Goal: Task Accomplishment & Management: Manage account settings

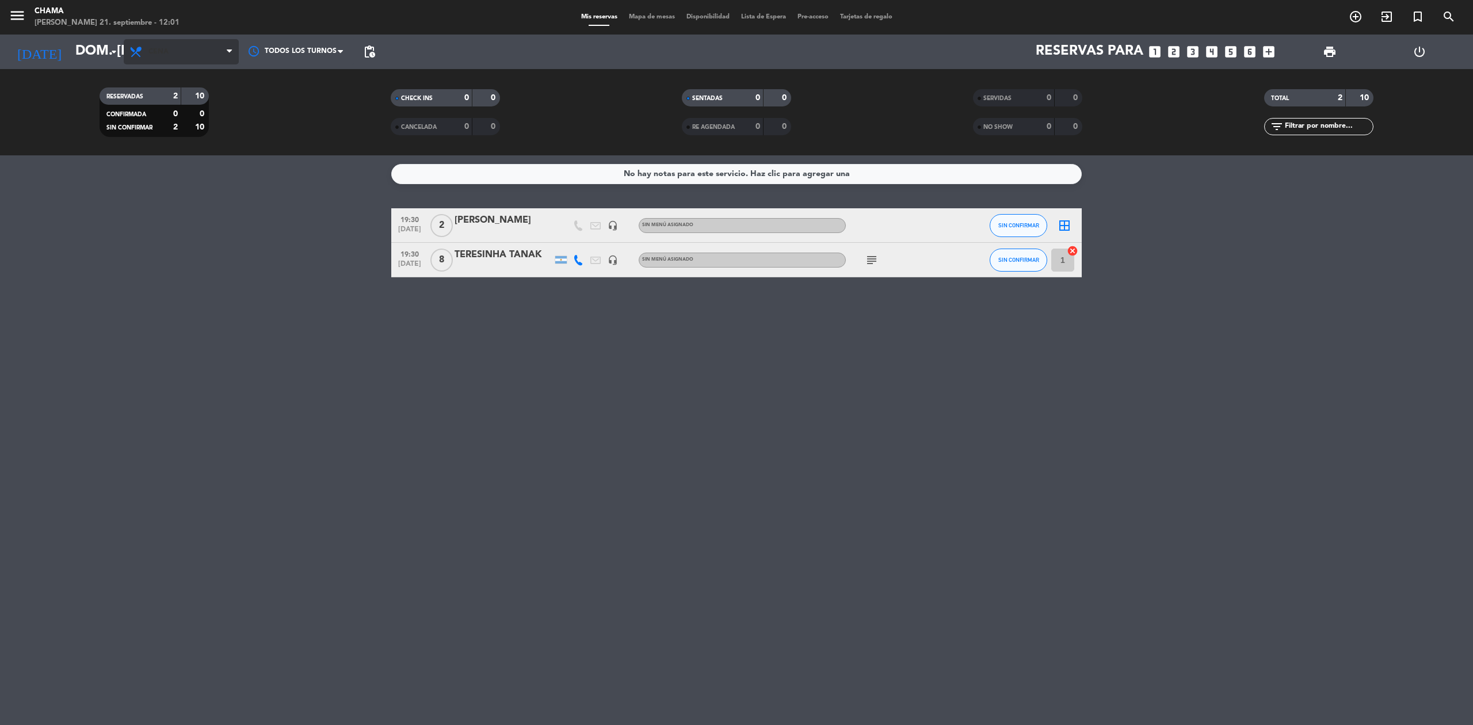
click at [185, 58] on span "Cena" at bounding box center [181, 51] width 115 height 25
click at [200, 85] on div "menu [PERSON_NAME] 21. septiembre - 12:01 Mis reservas Mapa de mesas Disponibil…" at bounding box center [736, 77] width 1473 height 155
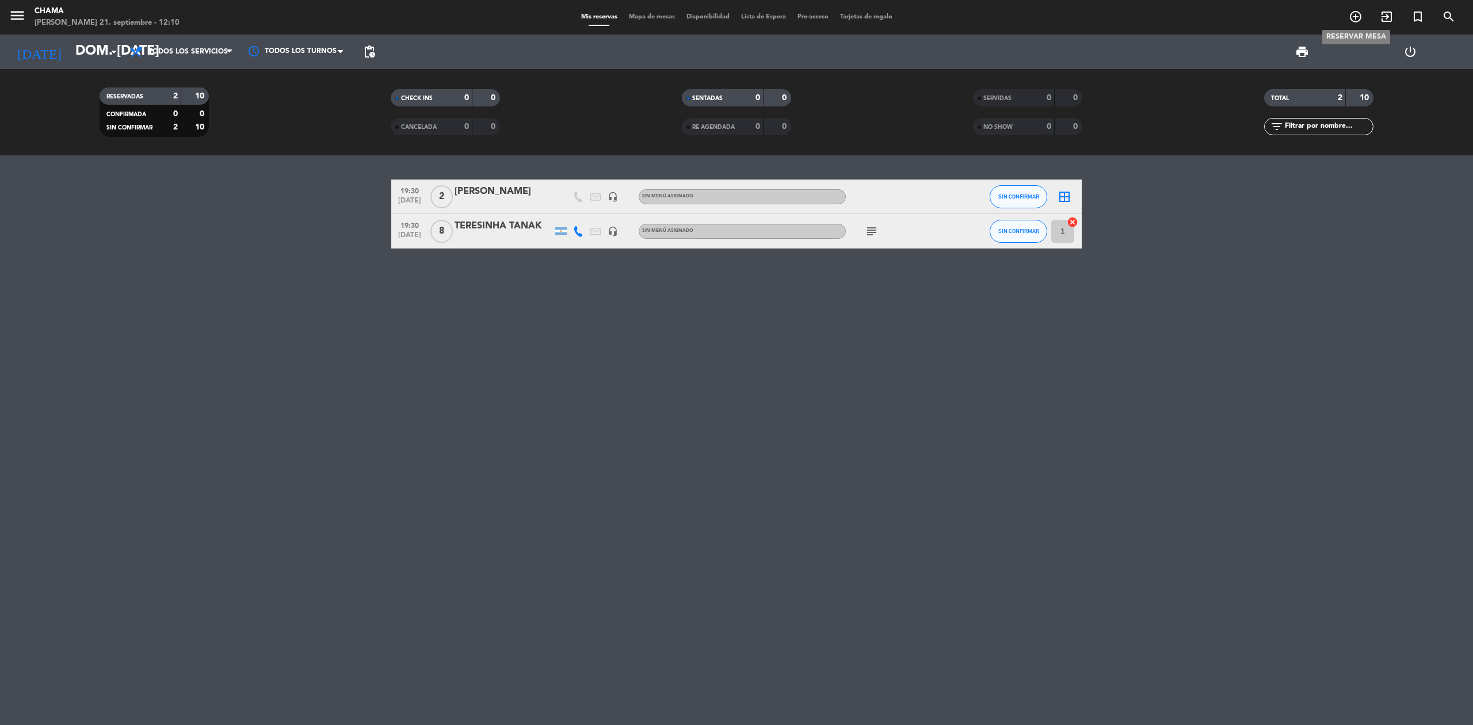
click at [1349, 17] on icon "add_circle_outline" at bounding box center [1356, 17] width 14 height 14
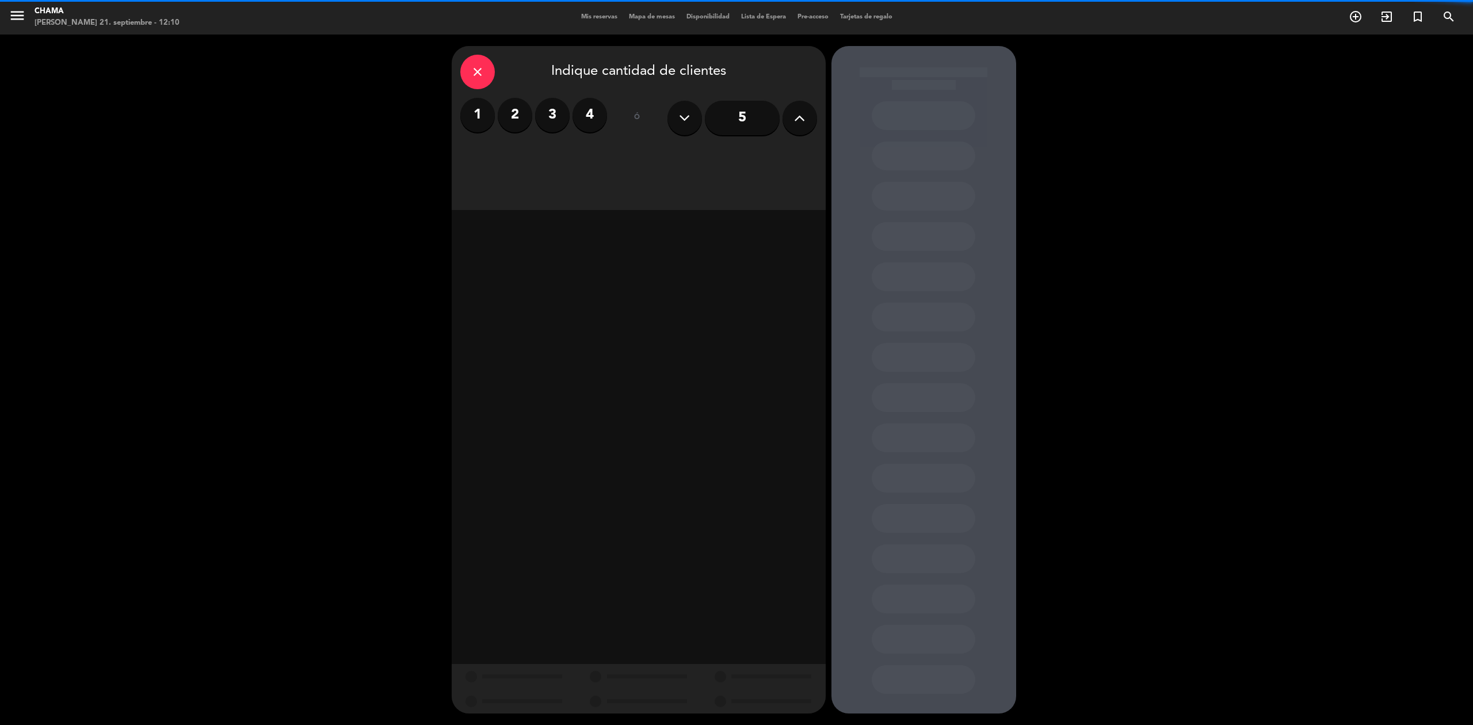
click at [514, 114] on label "2" at bounding box center [515, 115] width 35 height 35
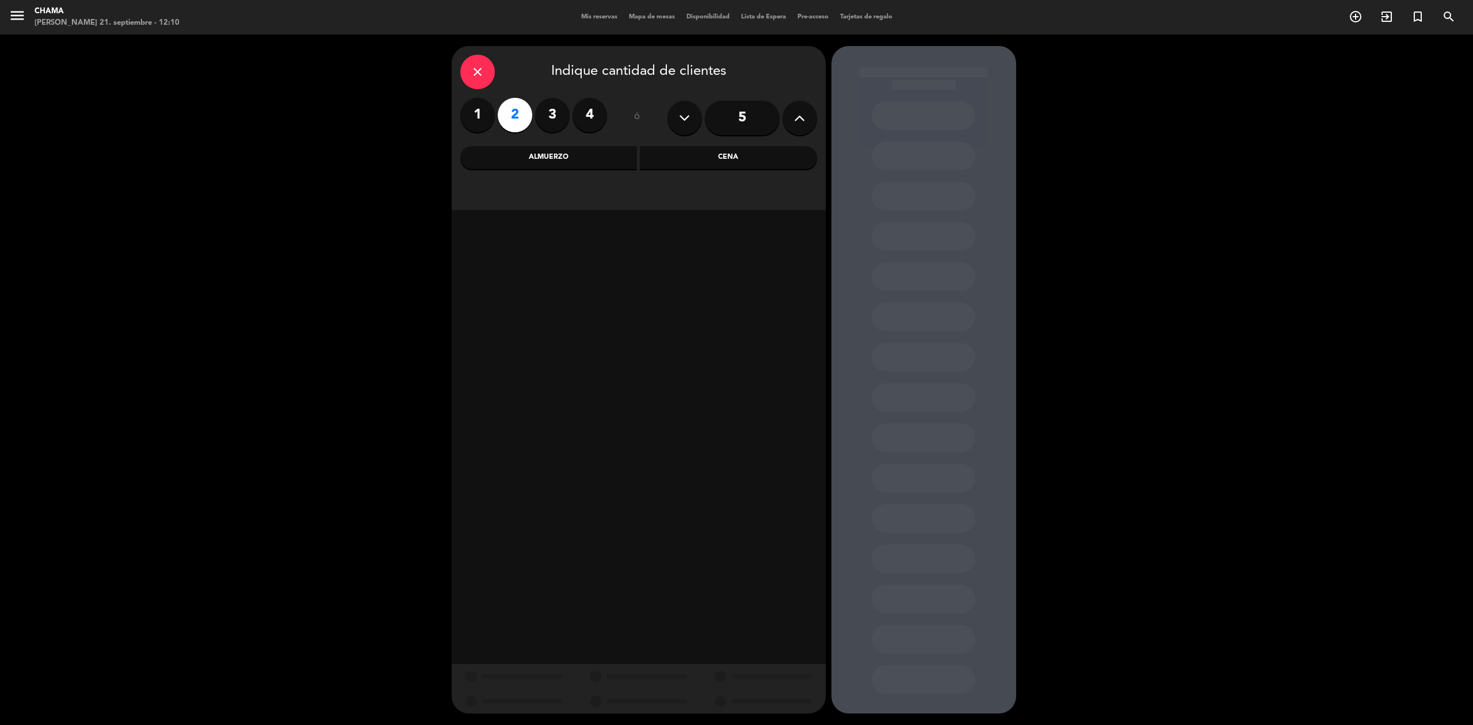
click at [572, 146] on div "Almuerzo" at bounding box center [548, 157] width 177 height 23
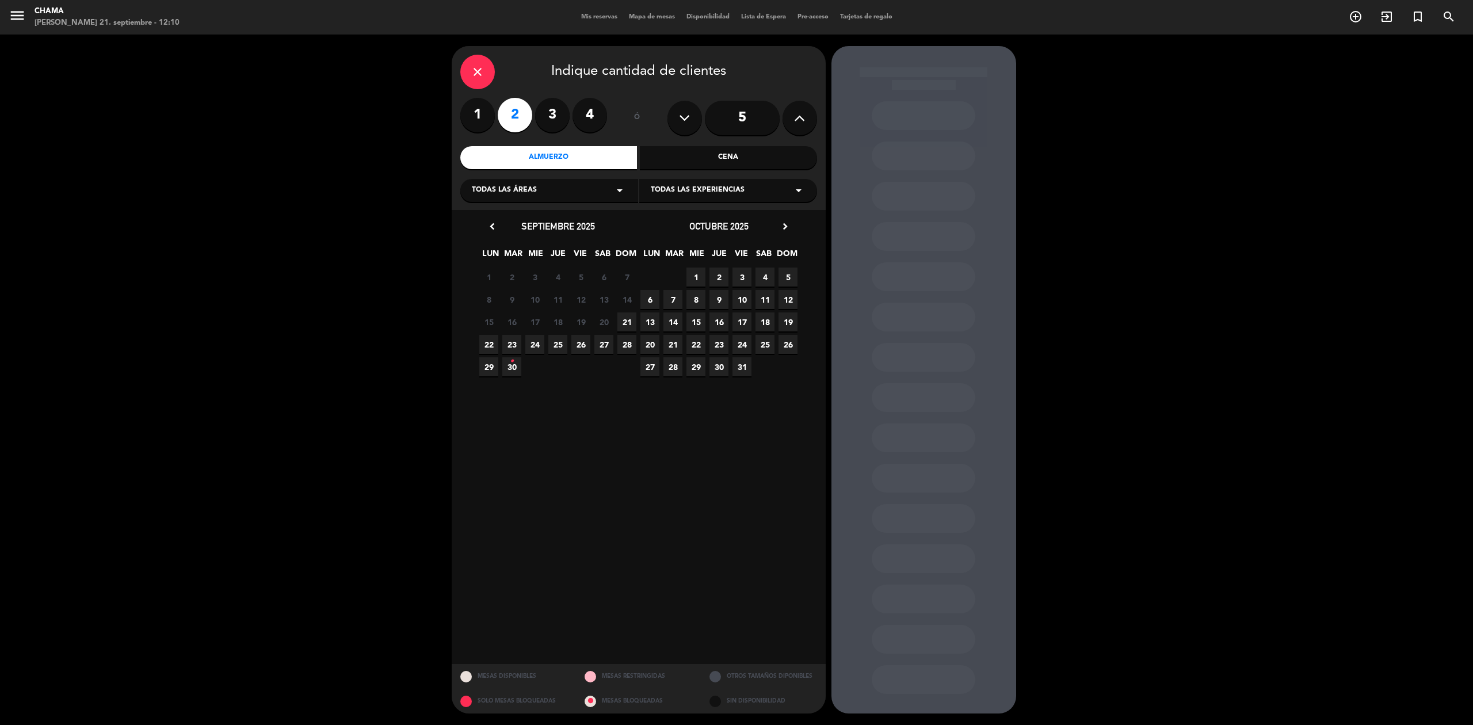
click at [627, 316] on span "21" at bounding box center [626, 321] width 19 height 19
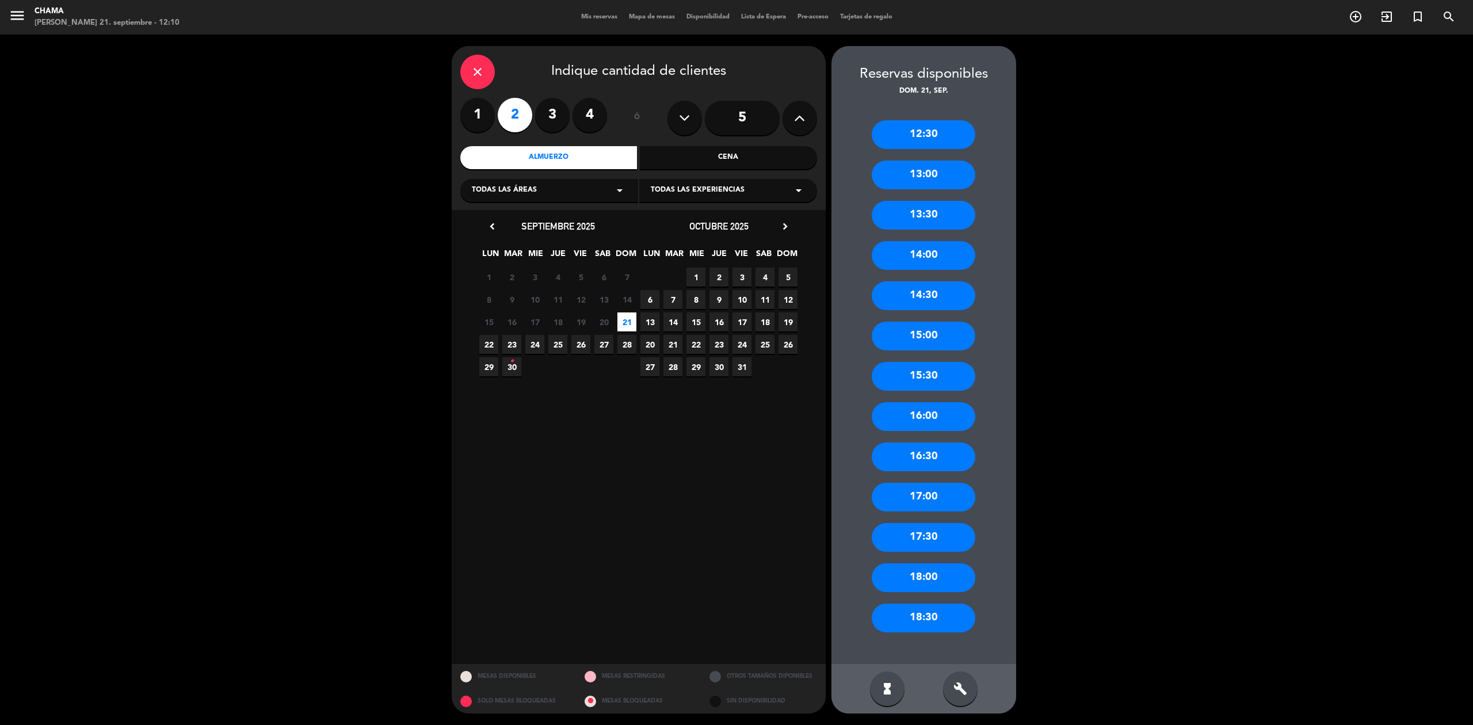
click at [932, 178] on div "13:00" at bounding box center [924, 175] width 104 height 29
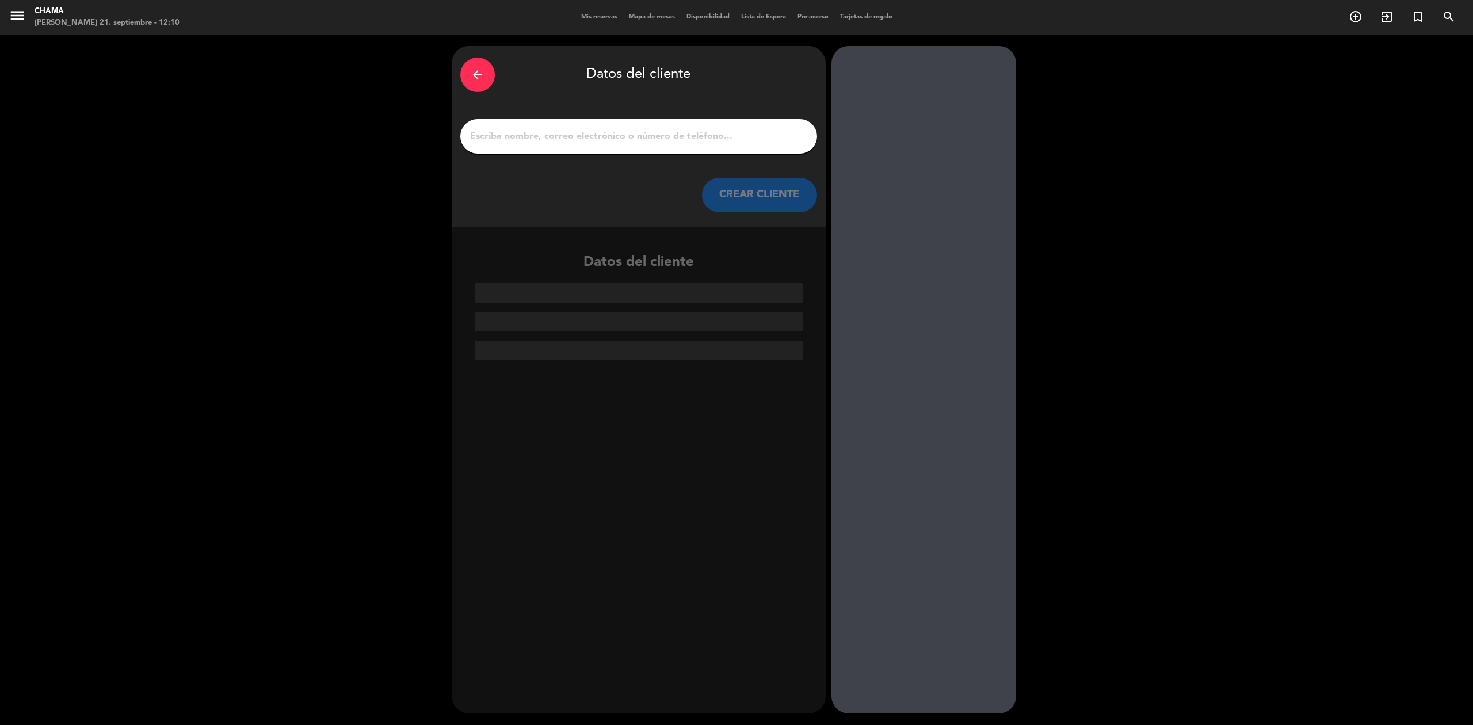
click at [621, 148] on div at bounding box center [638, 136] width 357 height 35
click at [627, 141] on input "1" at bounding box center [638, 136] width 339 height 16
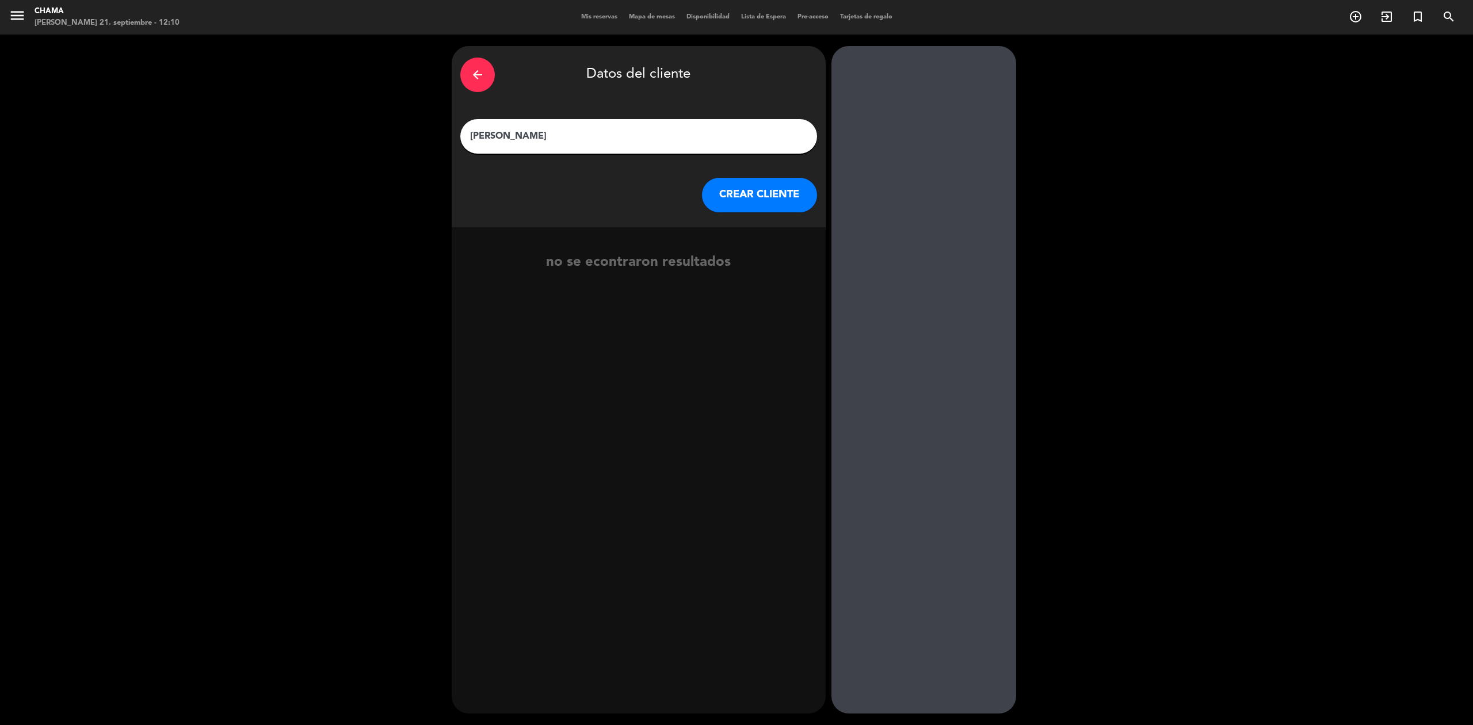
type input "[PERSON_NAME]"
click at [777, 200] on button "CREAR CLIENTE" at bounding box center [759, 195] width 115 height 35
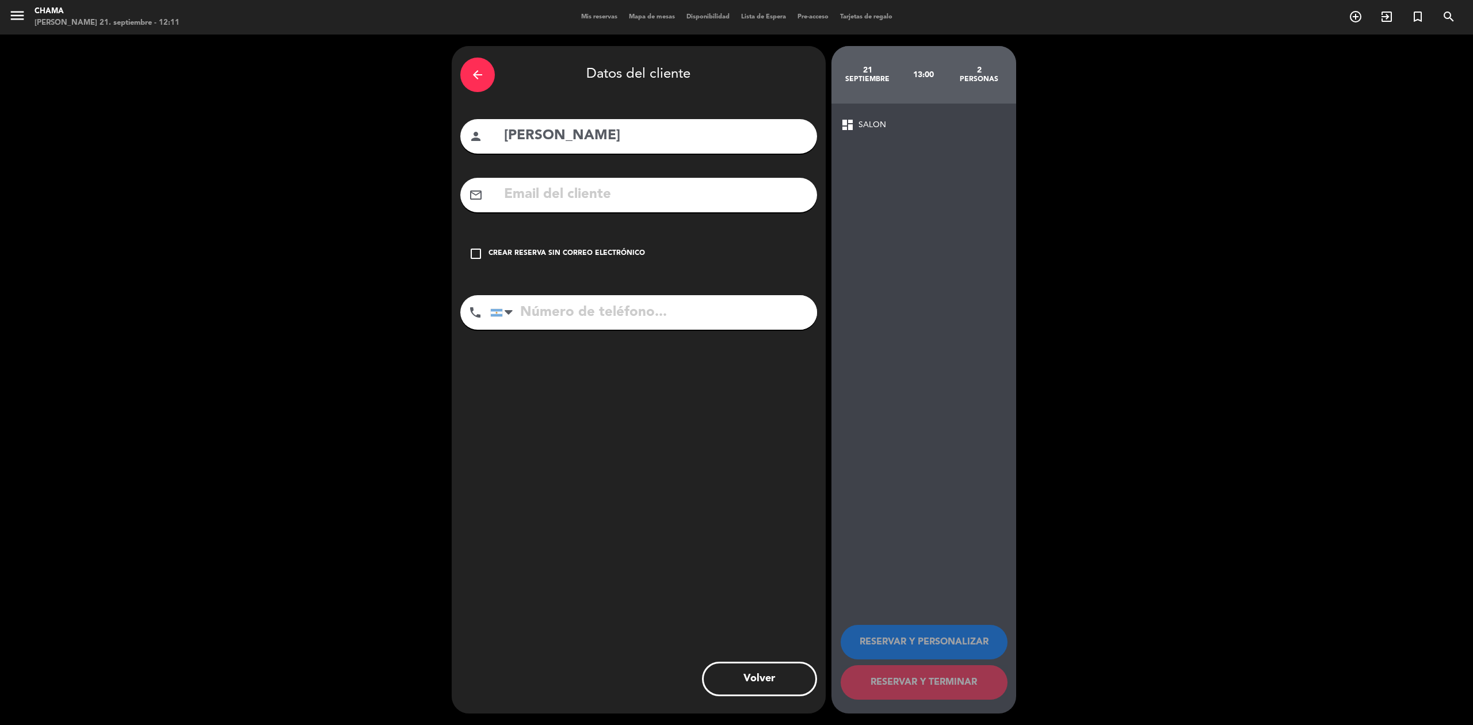
click at [479, 254] on icon "check_box_outline_blank" at bounding box center [476, 254] width 14 height 14
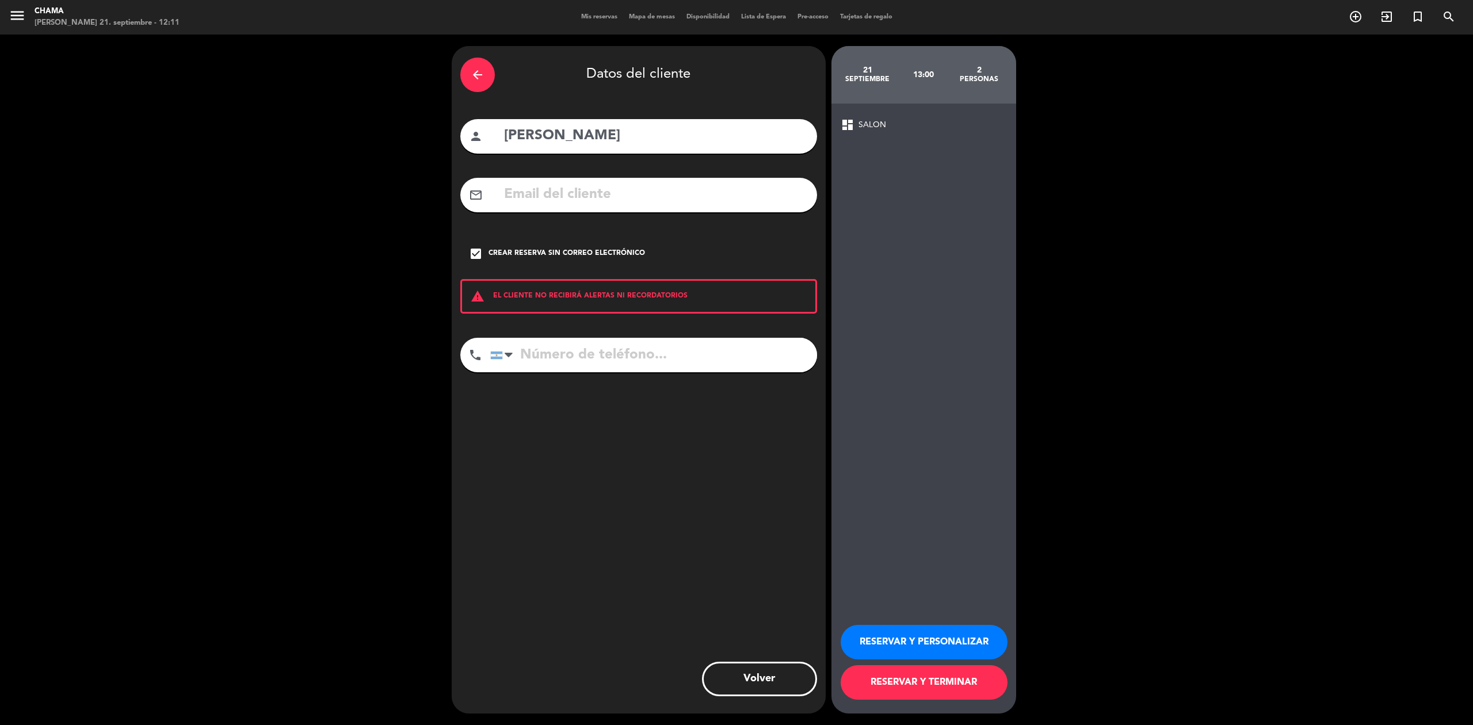
click at [931, 687] on button "RESERVAR Y TERMINAR" at bounding box center [924, 682] width 167 height 35
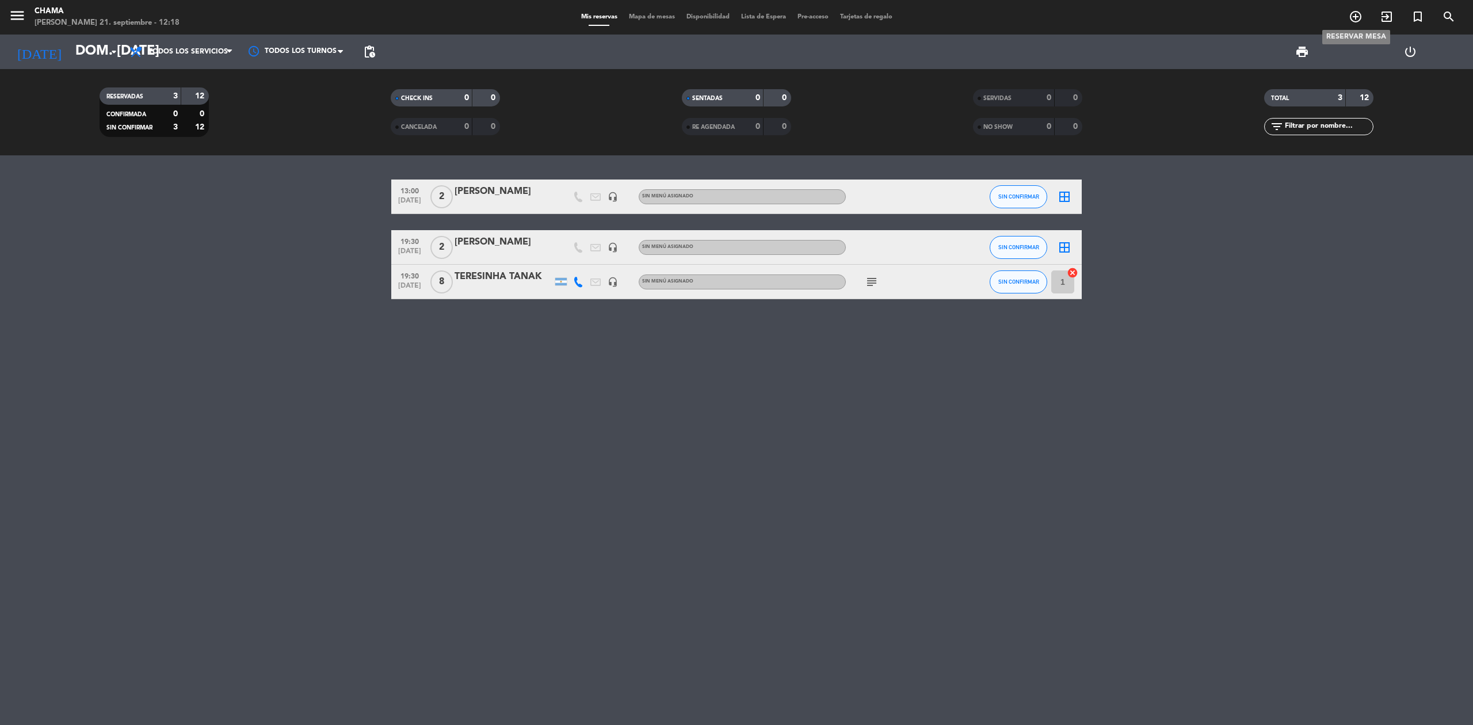
click at [1356, 18] on icon "add_circle_outline" at bounding box center [1356, 17] width 14 height 14
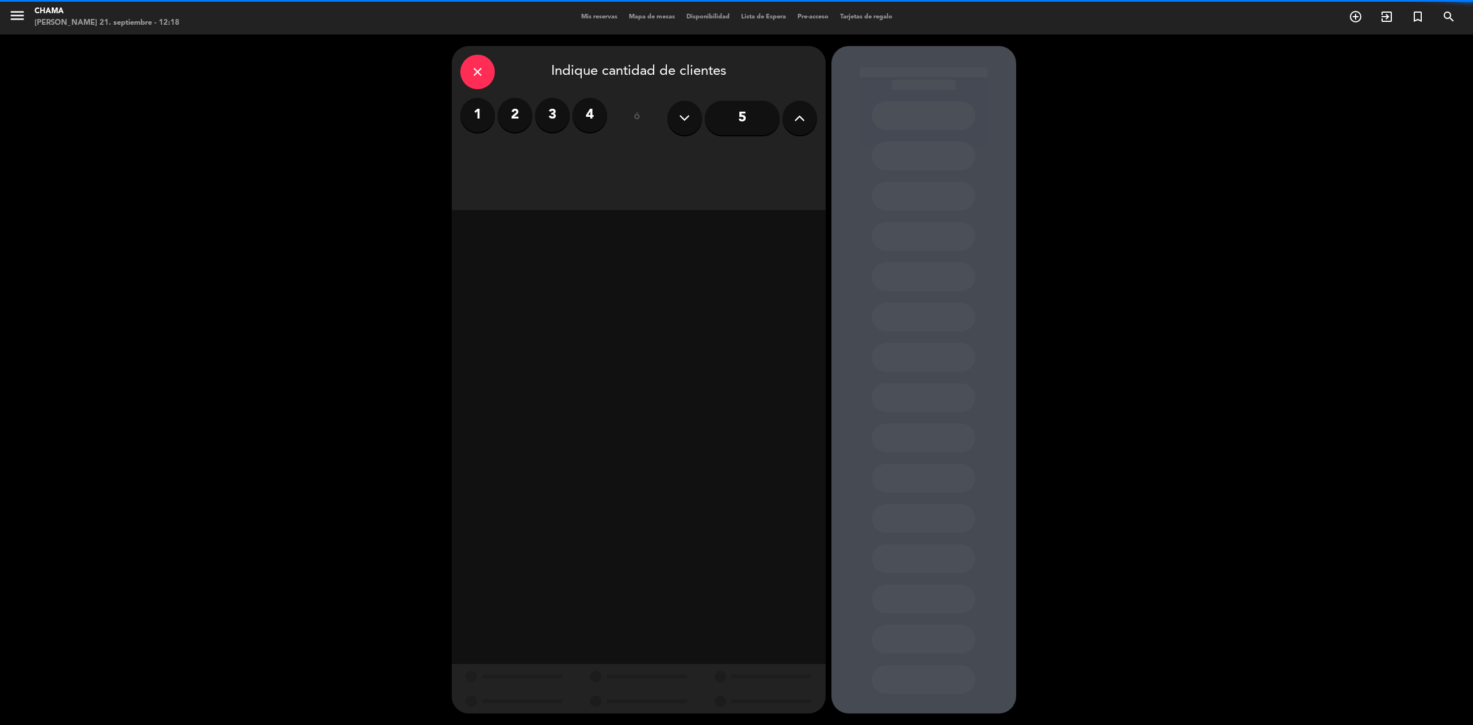
click at [593, 109] on label "4" at bounding box center [589, 115] width 35 height 35
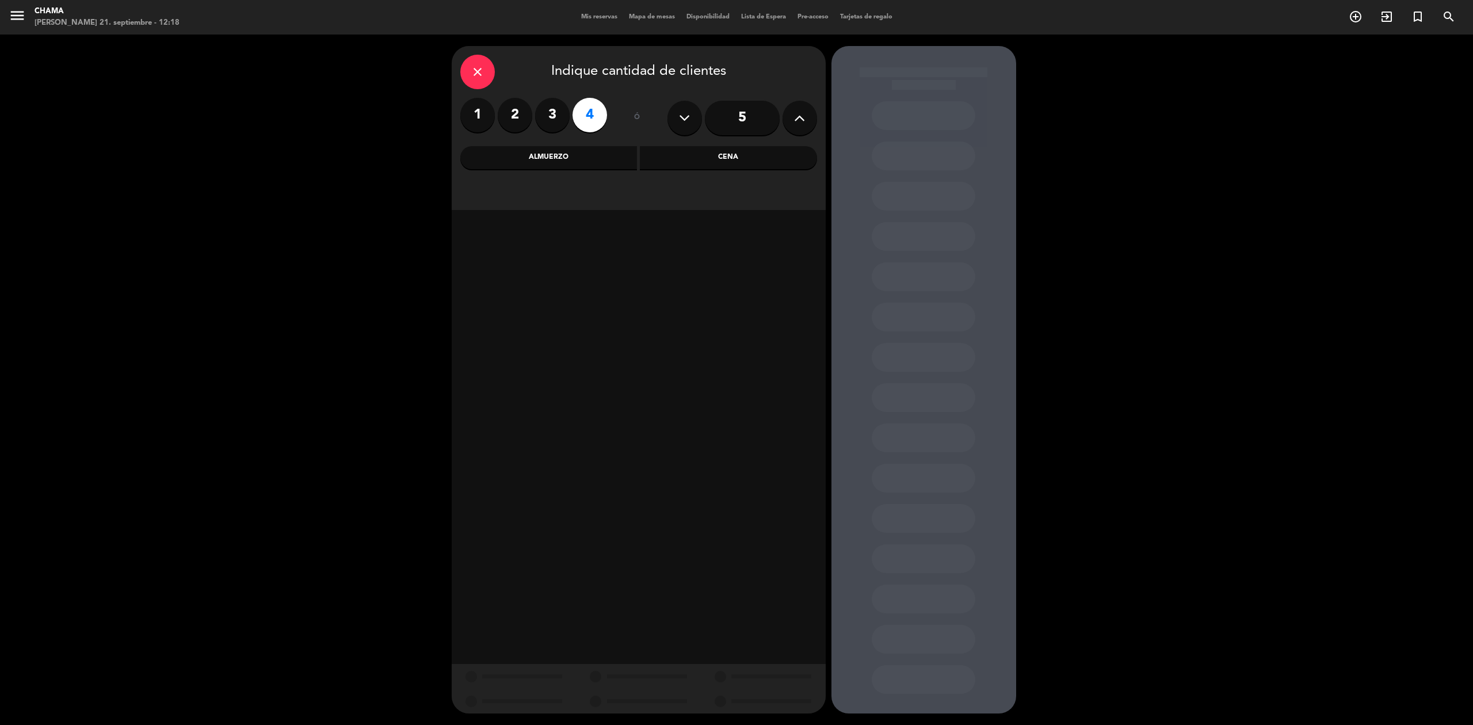
click at [586, 167] on div "Almuerzo" at bounding box center [548, 157] width 177 height 23
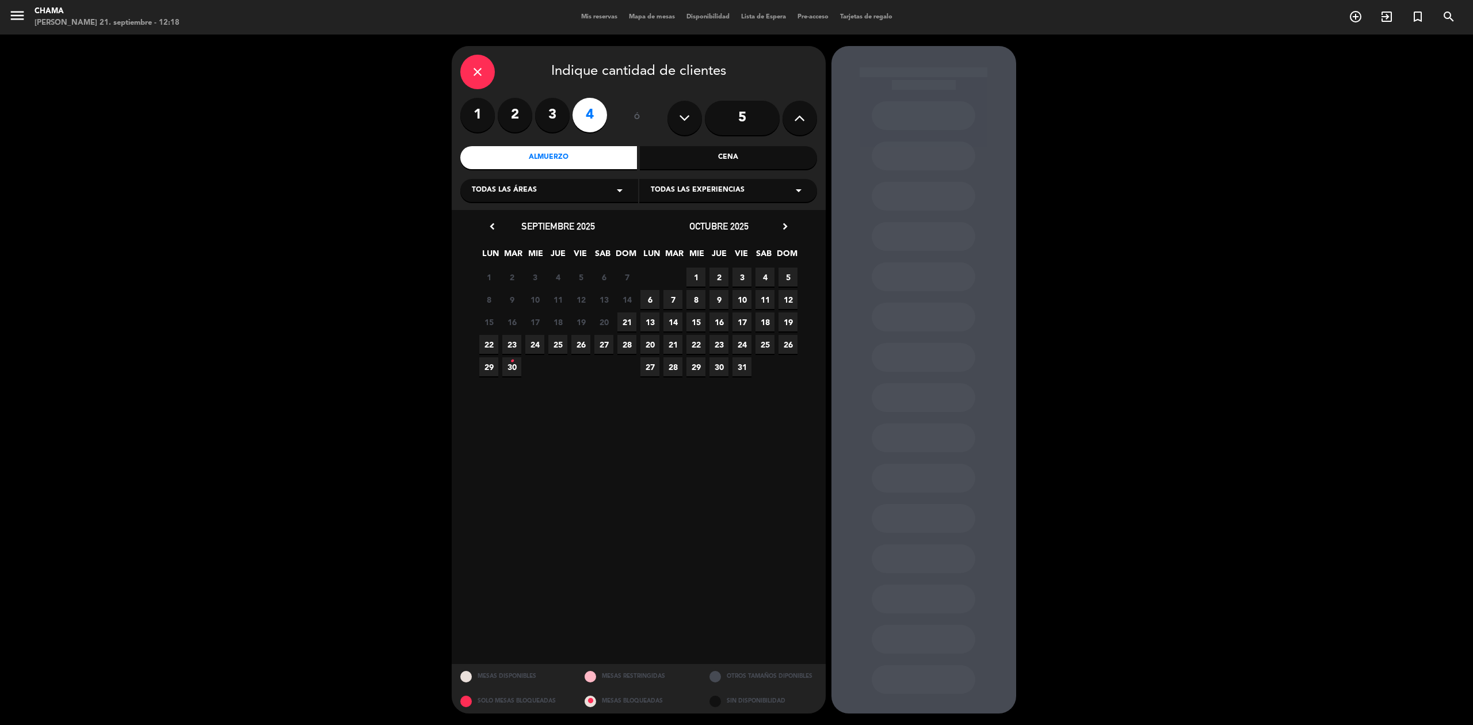
click at [627, 320] on span "21" at bounding box center [626, 321] width 19 height 19
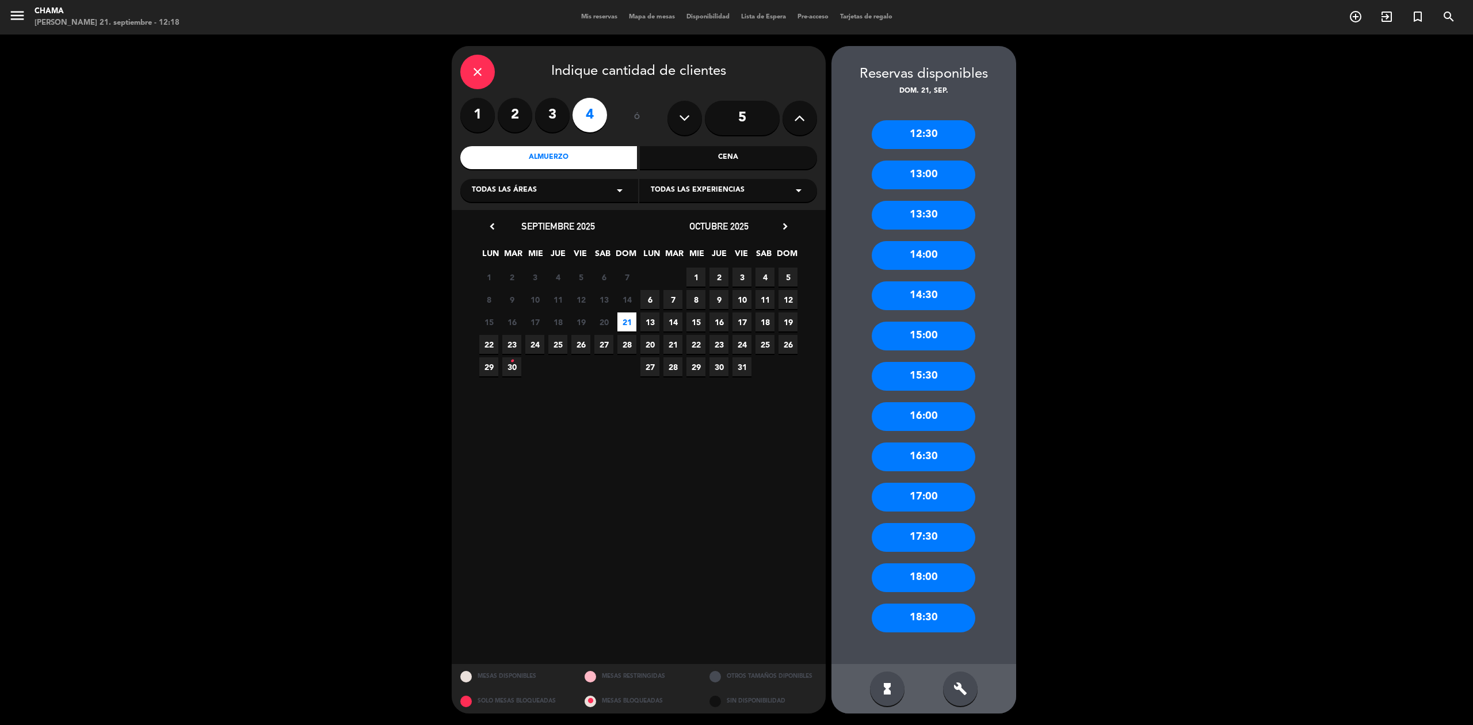
click at [932, 219] on div "13:30" at bounding box center [924, 215] width 104 height 29
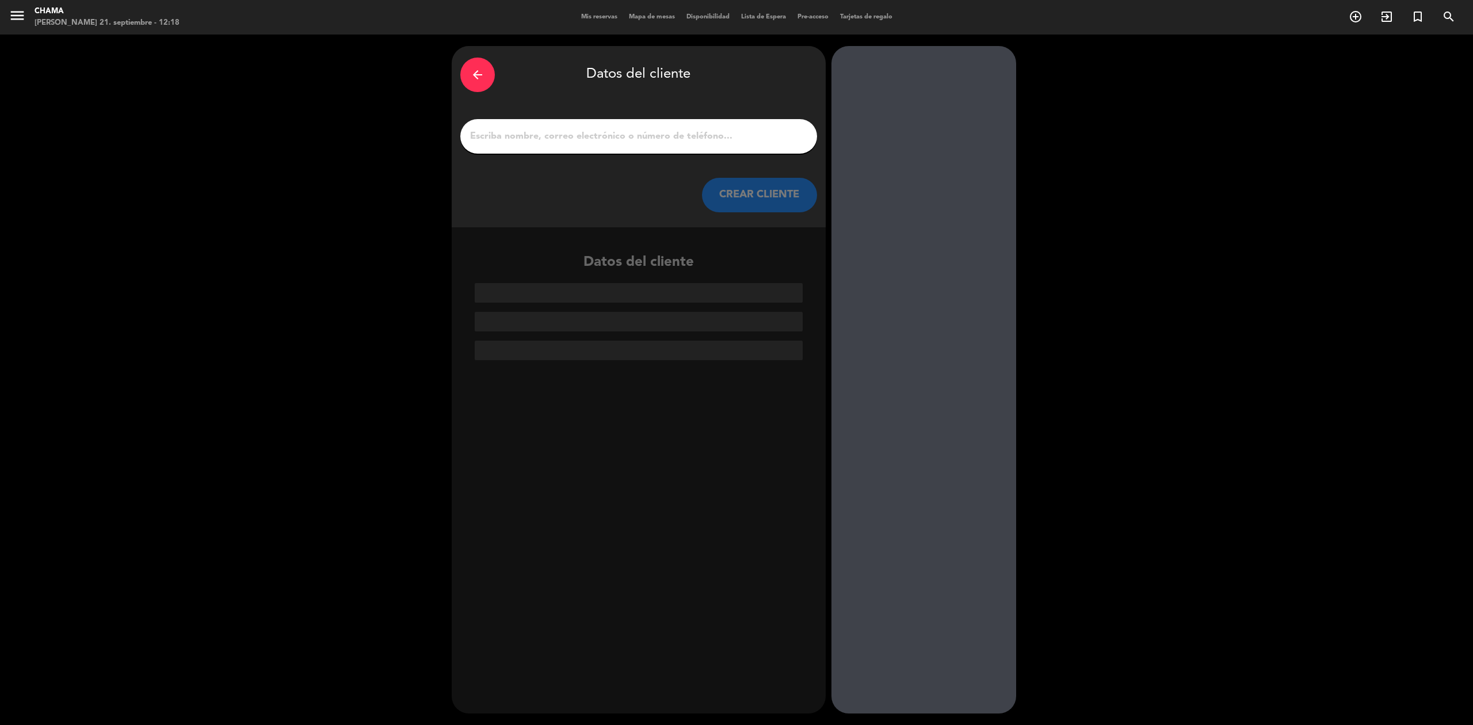
click at [629, 138] on input "1" at bounding box center [638, 136] width 339 height 16
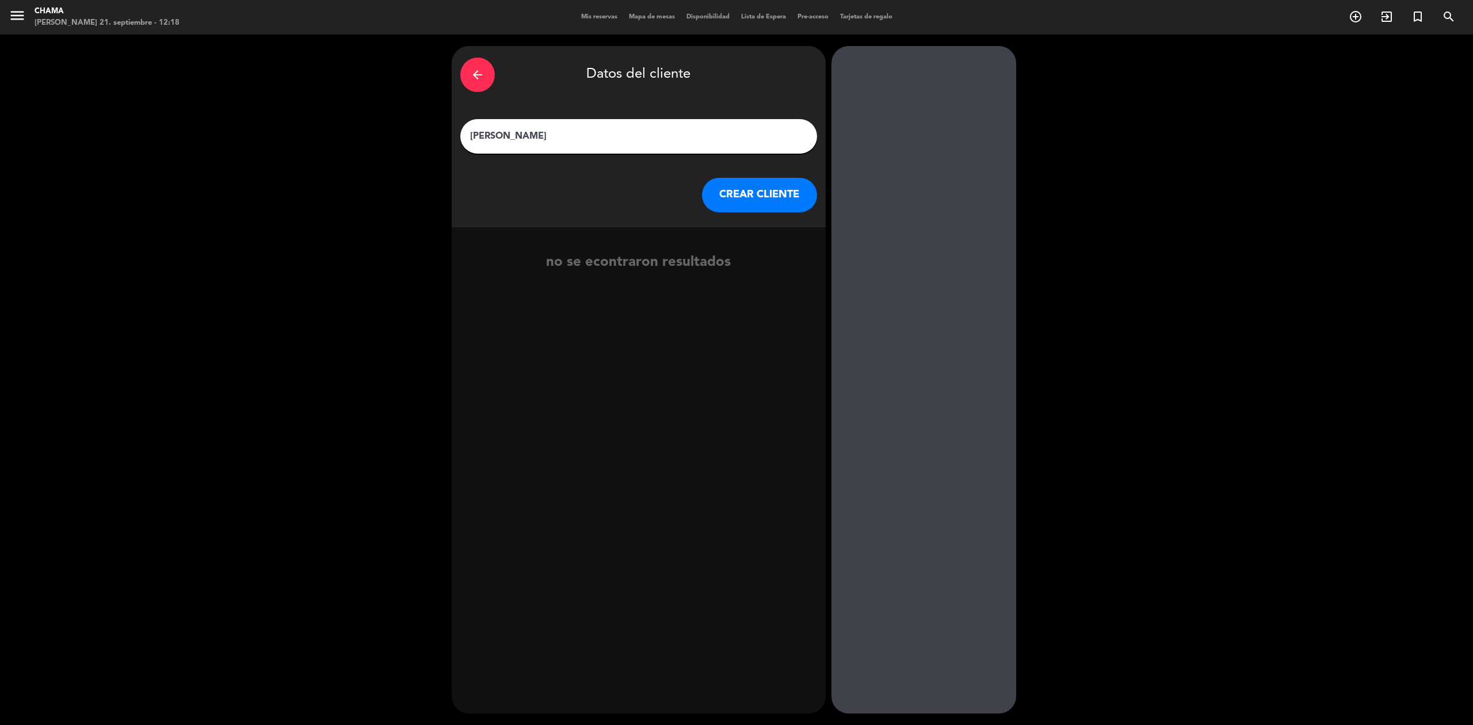
click at [518, 137] on input "[PERSON_NAME]" at bounding box center [638, 136] width 339 height 16
click at [470, 138] on input "[PERSON_NAME]" at bounding box center [638, 136] width 339 height 16
click at [507, 135] on input "[PERSON_NAME]" at bounding box center [638, 136] width 339 height 16
type input "[PERSON_NAME]"
click at [746, 199] on button "CREAR CLIENTE" at bounding box center [759, 195] width 115 height 35
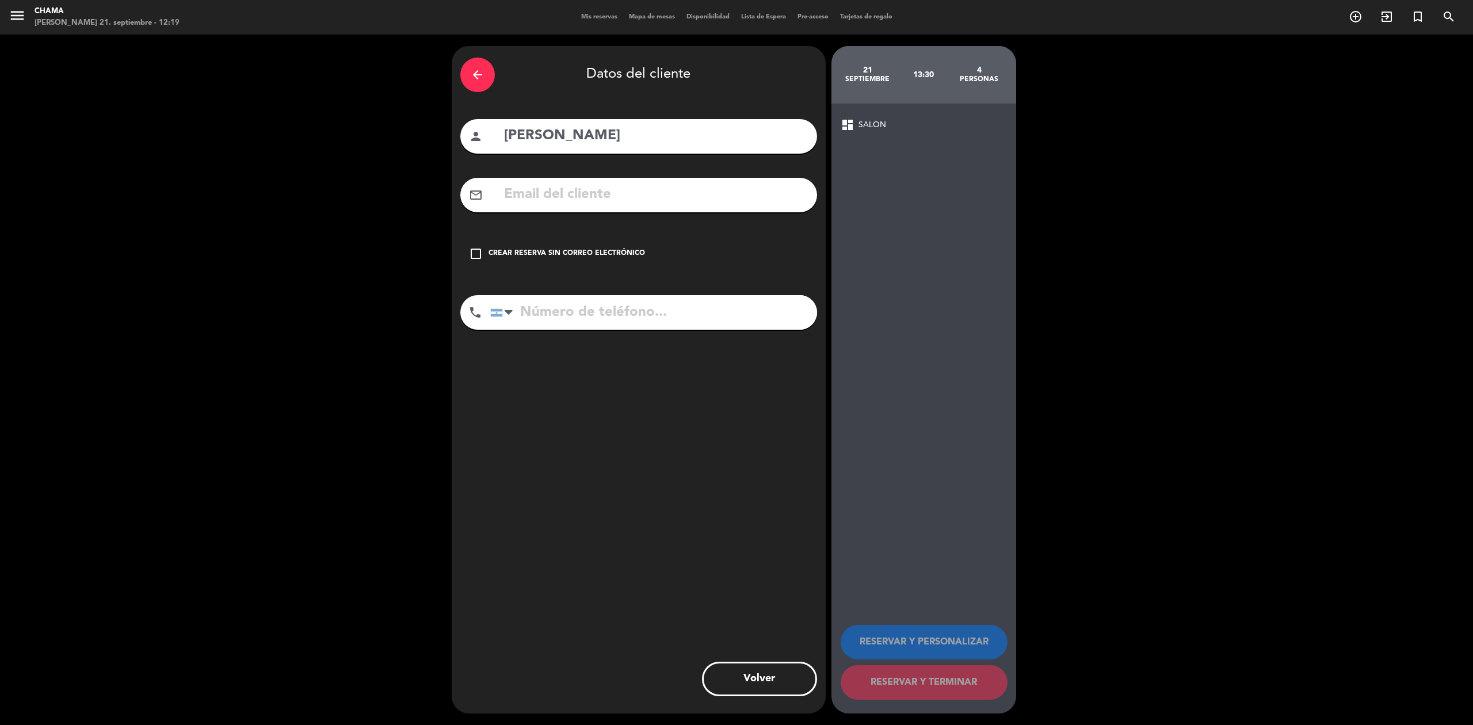
click at [484, 260] on div "check_box_outline_blank Crear reserva sin correo electrónico" at bounding box center [638, 253] width 357 height 35
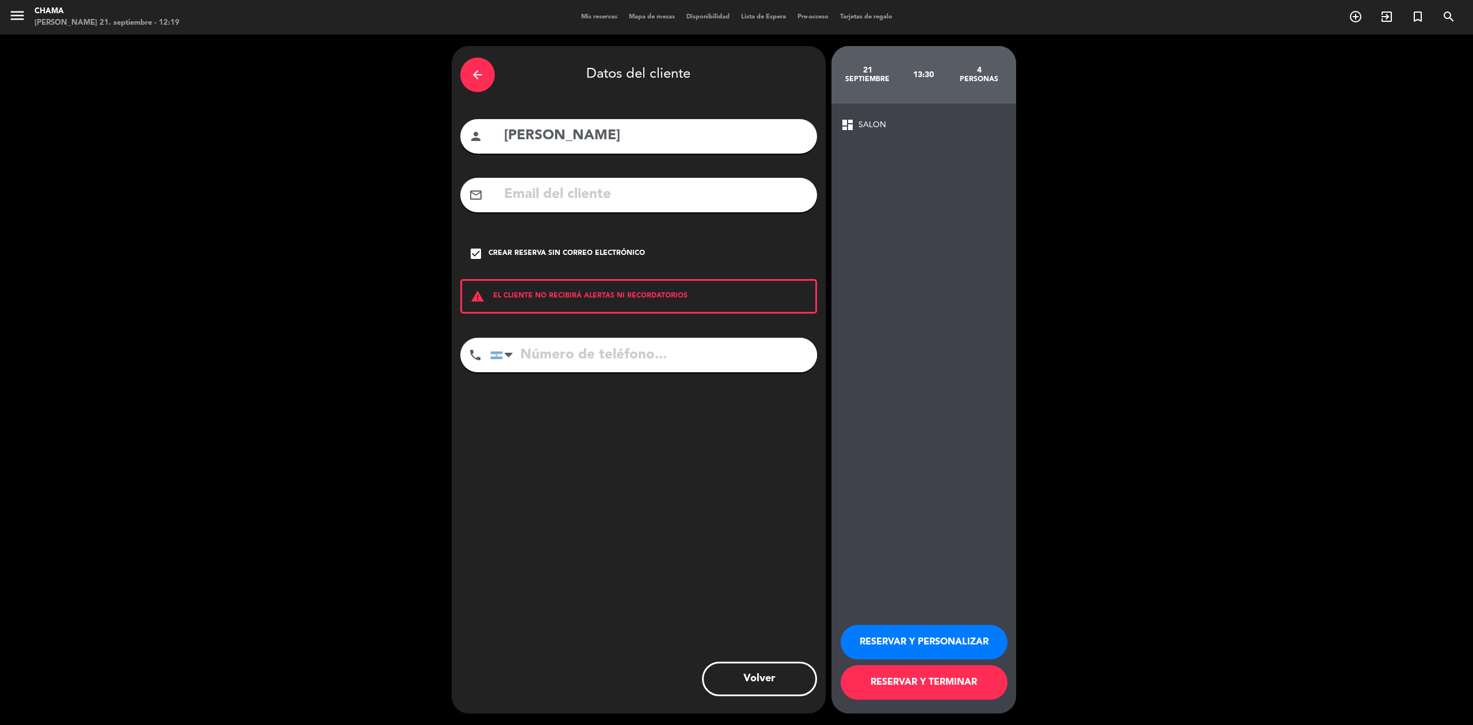
click at [919, 670] on button "RESERVAR Y TERMINAR" at bounding box center [924, 682] width 167 height 35
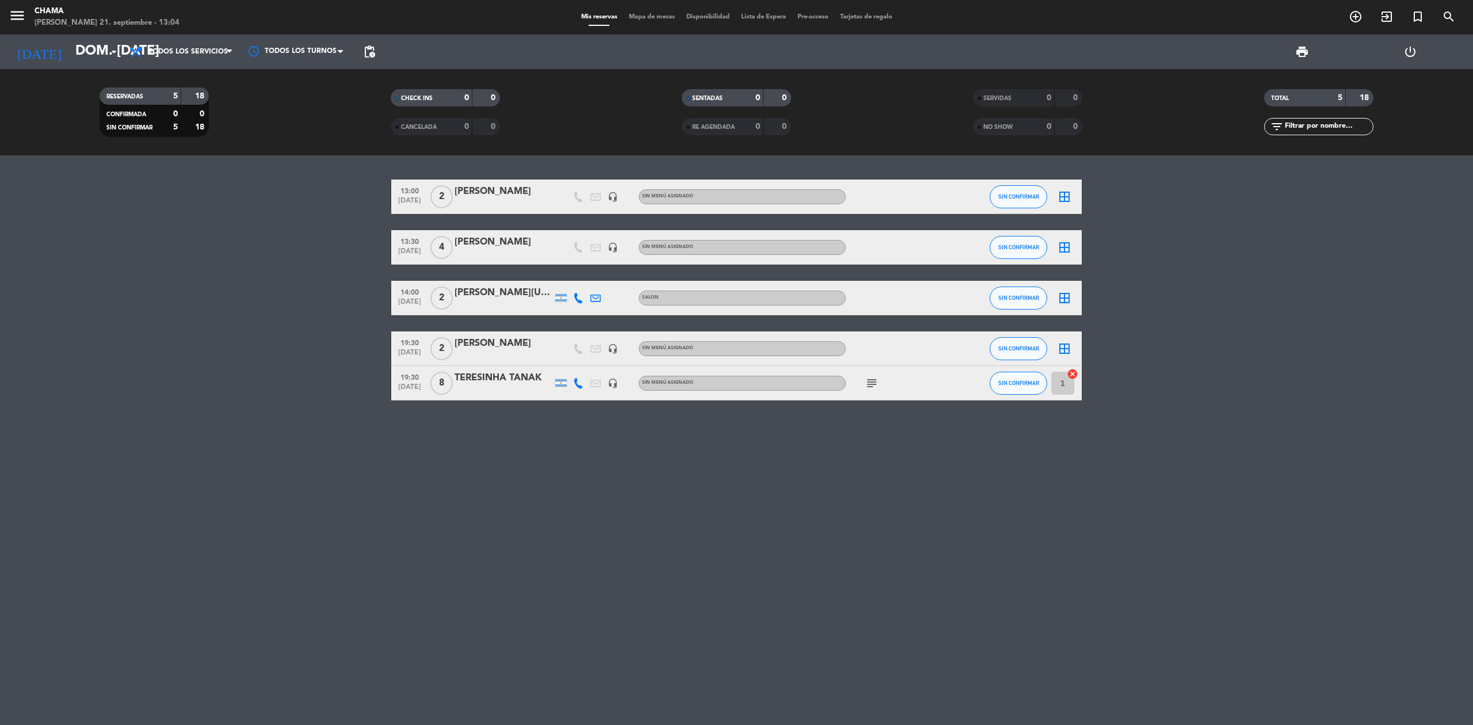
click at [481, 242] on div "[PERSON_NAME]" at bounding box center [504, 242] width 98 height 15
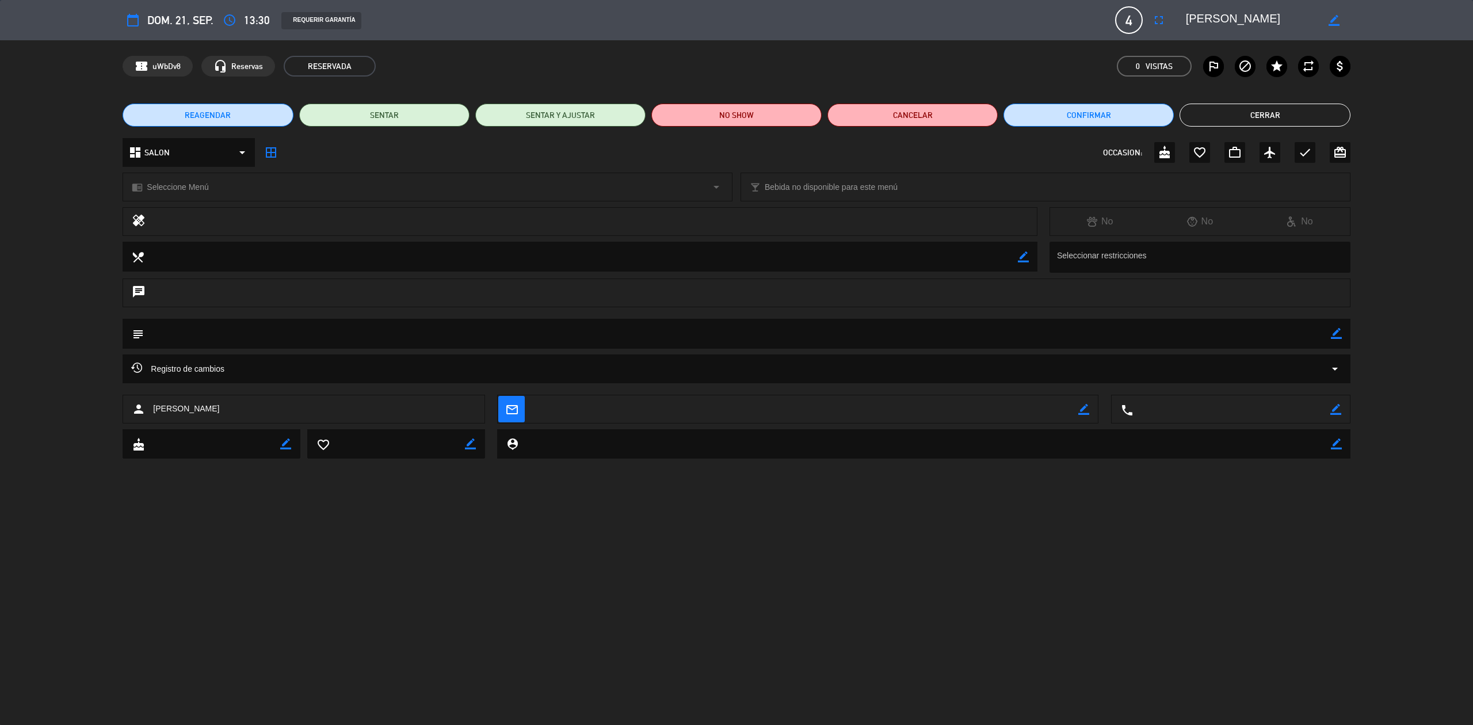
click at [1271, 116] on button "Cerrar" at bounding box center [1265, 115] width 170 height 23
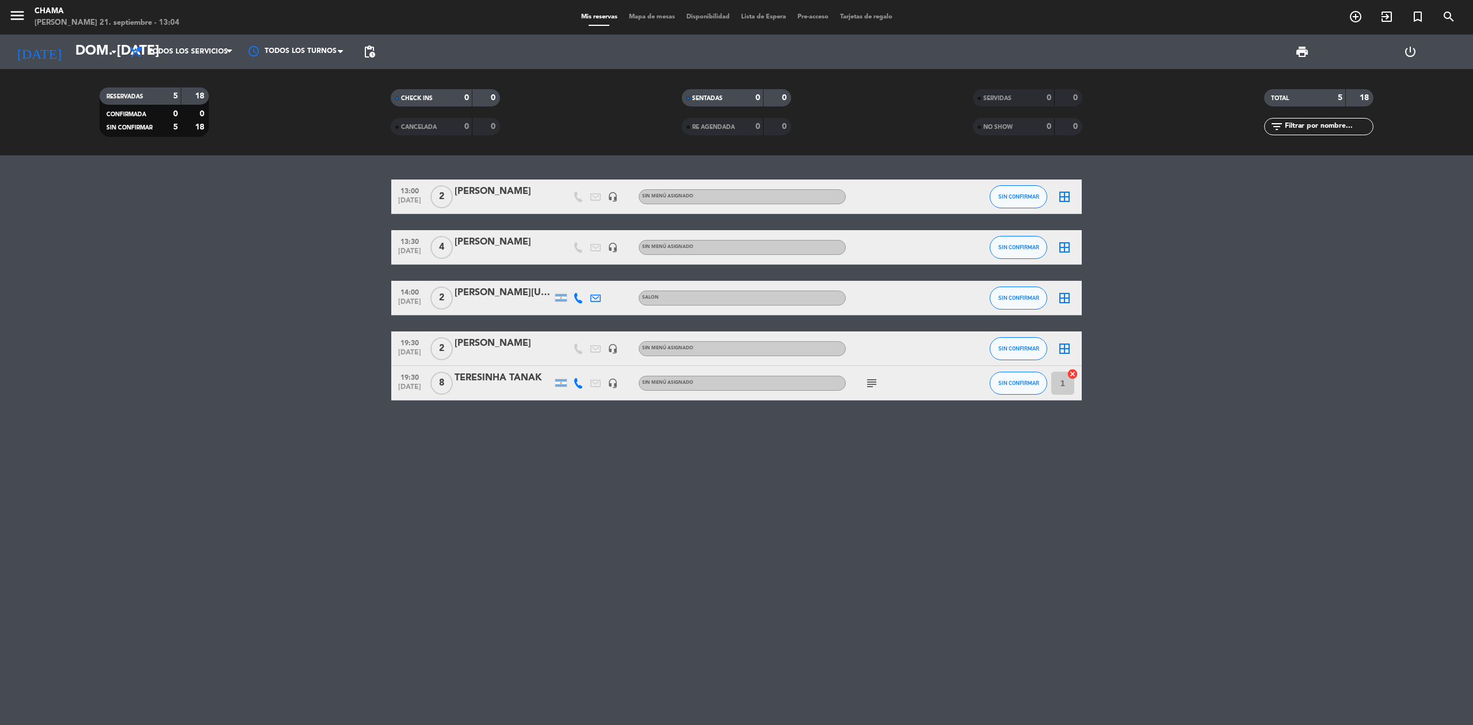
click at [458, 245] on div "[PERSON_NAME]" at bounding box center [504, 242] width 98 height 15
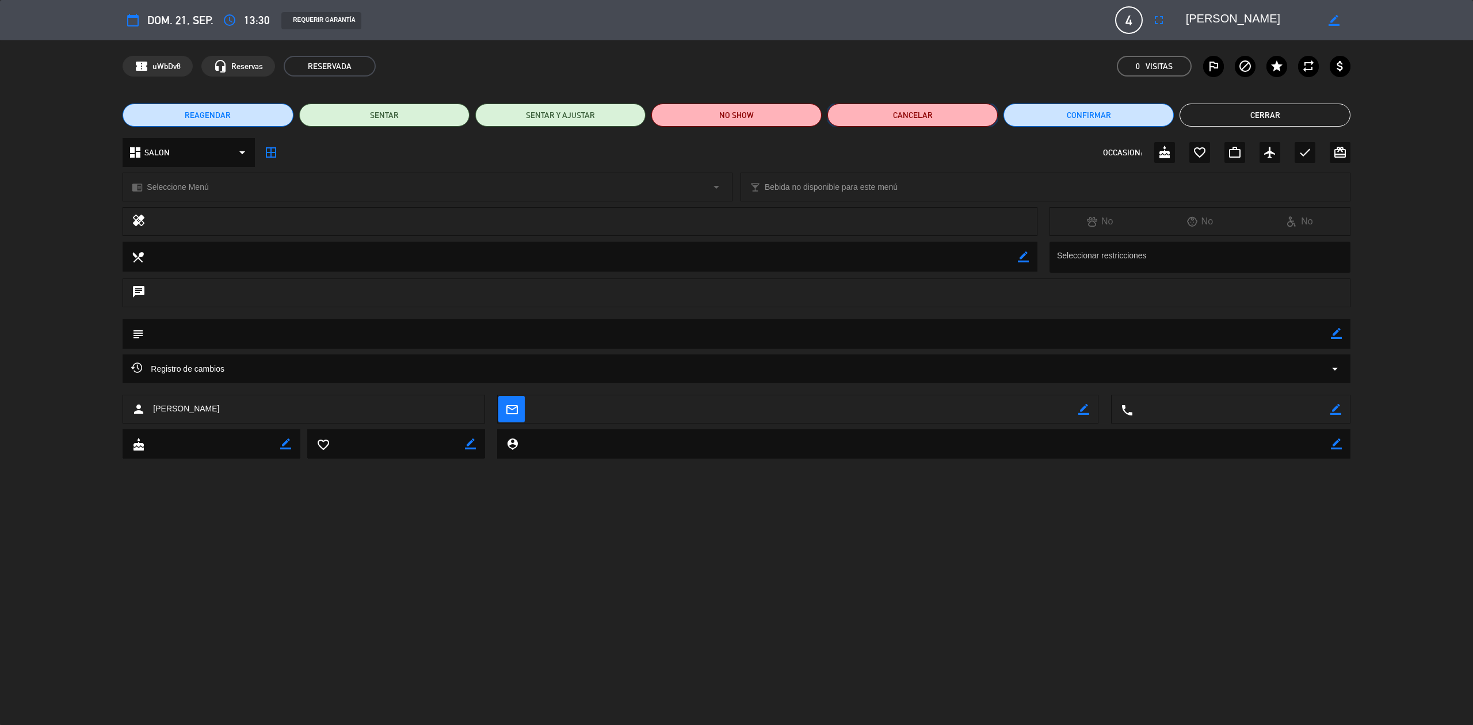
click at [945, 117] on button "Cancelar" at bounding box center [912, 115] width 170 height 23
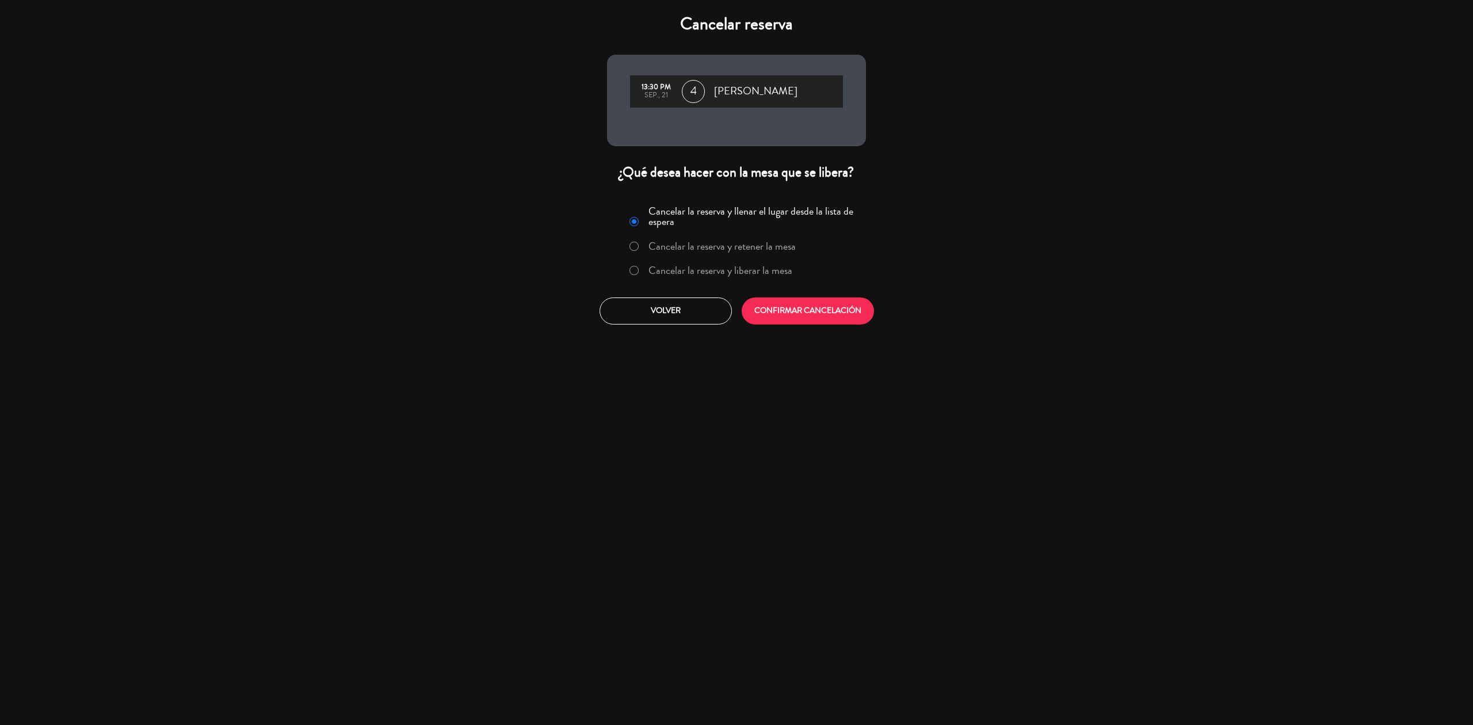
click at [791, 295] on div "Cancelar la reserva y llenar el lugar desde la lista de espera Cancelar la rese…" at bounding box center [736, 262] width 276 height 139
click at [799, 314] on button "CONFIRMAR CANCELACIÓN" at bounding box center [808, 310] width 132 height 27
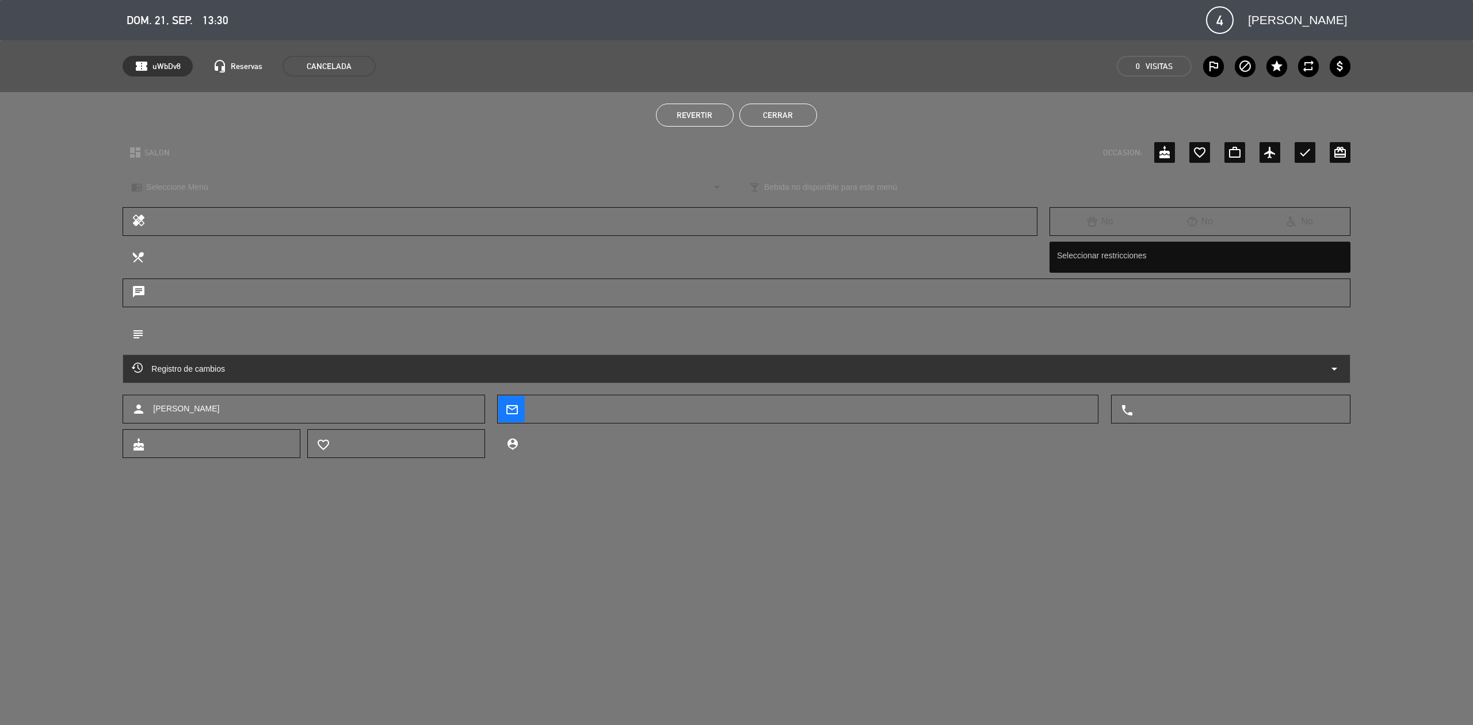
click at [790, 114] on button "Cerrar" at bounding box center [778, 115] width 78 height 23
